Goal: Ask a question

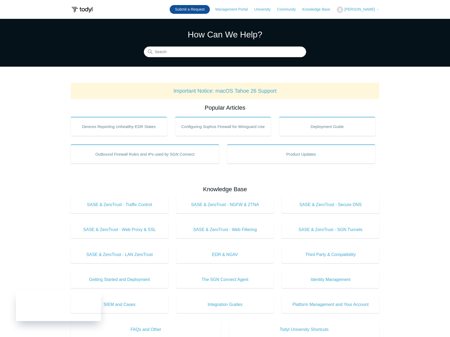
click at [199, 7] on link "Submit a Request" at bounding box center [190, 9] width 40 height 9
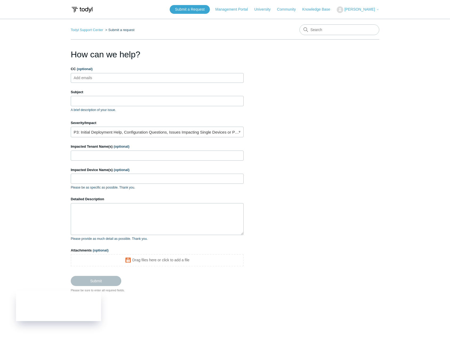
click at [123, 77] on ul "Add emails" at bounding box center [157, 78] width 173 height 10
click at [111, 100] on input "Subject" at bounding box center [157, 101] width 173 height 10
click at [92, 127] on link "P3: Initial Deployment Help, Configuration Questions, Issues Impacting Single D…" at bounding box center [157, 132] width 173 height 11
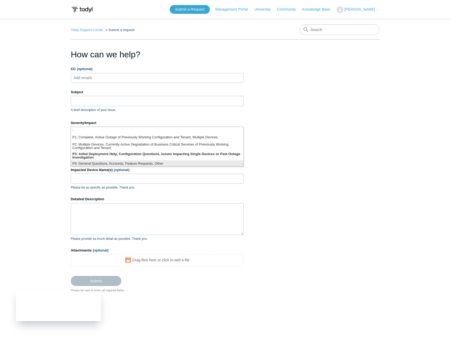
scroll to position [1, 0]
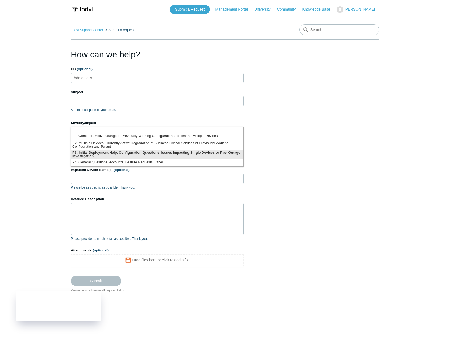
click at [100, 155] on li "P3: Initial Deployment Help, Configuration Questions, Issues Impacting Single D…" at bounding box center [157, 155] width 172 height 10
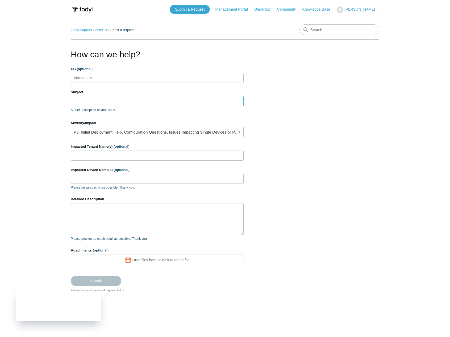
click at [95, 102] on input "Subject" at bounding box center [157, 101] width 173 height 10
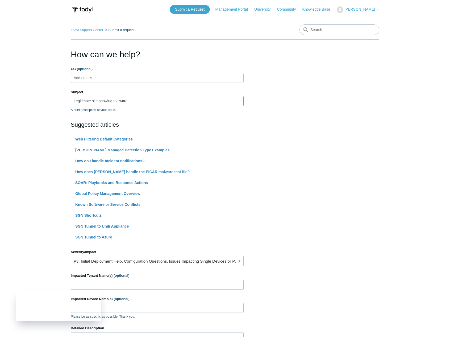
click at [109, 102] on input "Legitimate site showing malware" at bounding box center [157, 101] width 173 height 10
type input "Legitimate site blocked malware"
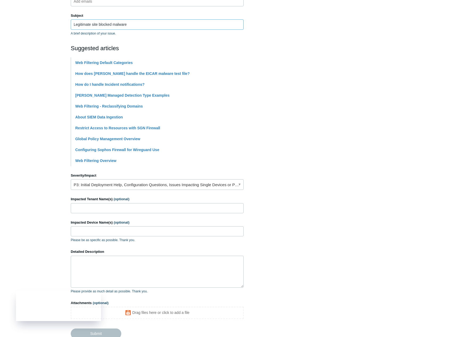
scroll to position [80, 0]
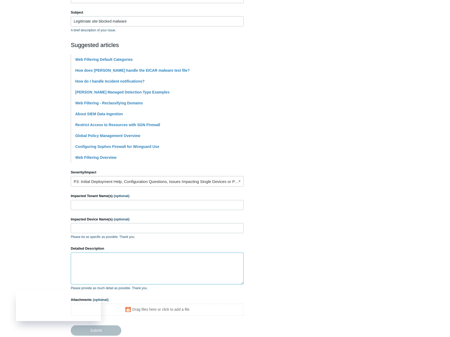
click at [110, 261] on textarea "Detailed Description" at bounding box center [157, 269] width 173 height 32
paste textarea "Support ID: 207b903d-3816-48a8-b0ae-977fff269913"
type textarea "Support ID: 207b903d-3816-48a8-b0ae-977fff269913"
click at [121, 104] on link "Web Filtering - Reclassifying Domains" at bounding box center [108, 103] width 67 height 4
click at [222, 78] on li "How do I handle Incident notifications?" at bounding box center [159, 81] width 168 height 11
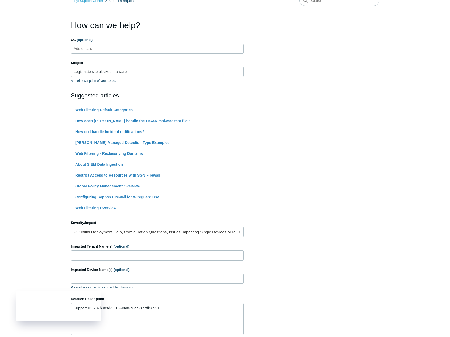
scroll to position [0, 0]
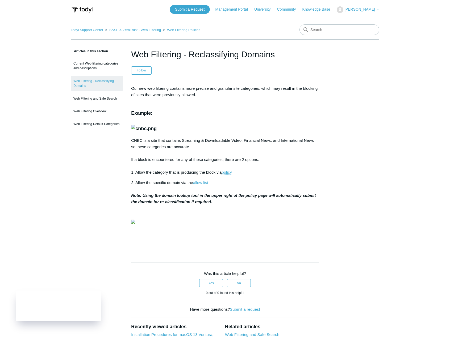
click at [157, 133] on img at bounding box center [144, 129] width 26 height 8
drag, startPoint x: 201, startPoint y: 146, endPoint x: 207, endPoint y: 148, distance: 6.2
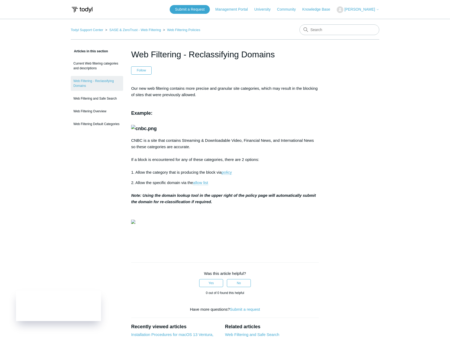
click at [157, 133] on img at bounding box center [144, 129] width 26 height 8
drag, startPoint x: 194, startPoint y: 229, endPoint x: 198, endPoint y: 231, distance: 5.5
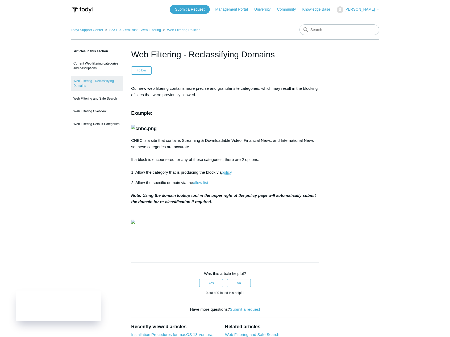
click at [194, 205] on p "2. Allow the specific domain via the allow list Note: Using the domain lookup t…" at bounding box center [225, 193] width 188 height 26
click at [202, 185] on link "allow list" at bounding box center [200, 182] width 15 height 5
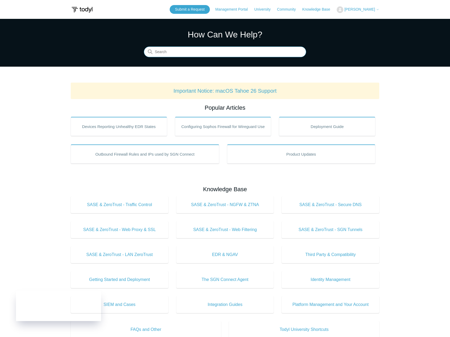
click at [235, 52] on input "Search" at bounding box center [225, 52] width 162 height 11
type input "exception site still blocked malware"
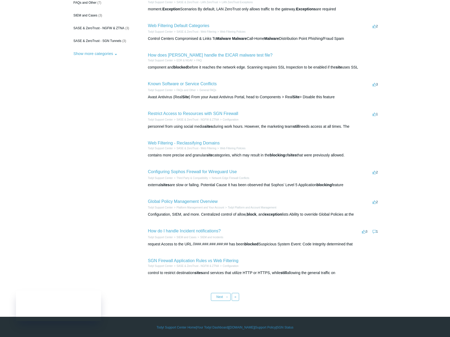
scroll to position [72, 0]
